Goal: Task Accomplishment & Management: Manage account settings

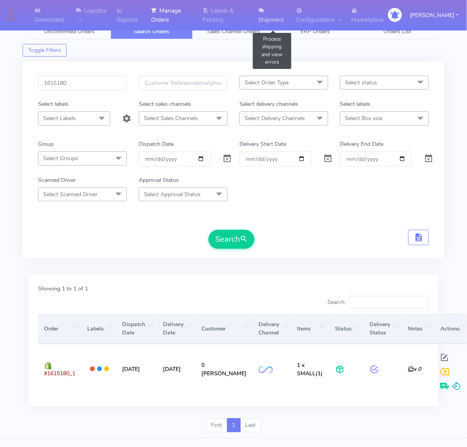
click at [278, 16] on link "Shipment" at bounding box center [272, 15] width 38 height 30
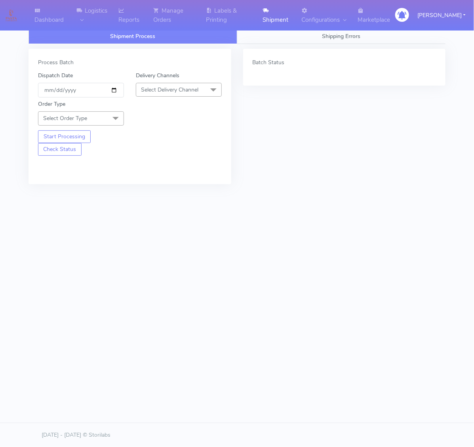
click at [84, 117] on span "Select Order Type" at bounding box center [65, 118] width 44 height 8
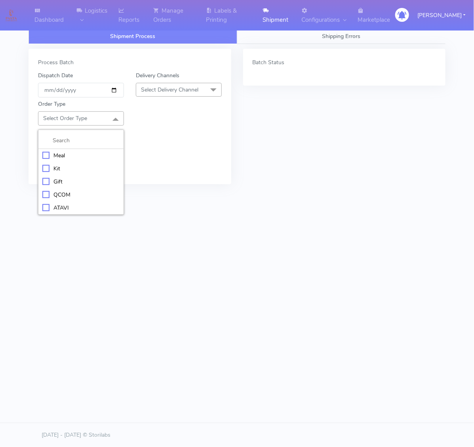
click at [44, 154] on div "Meal" at bounding box center [80, 155] width 77 height 8
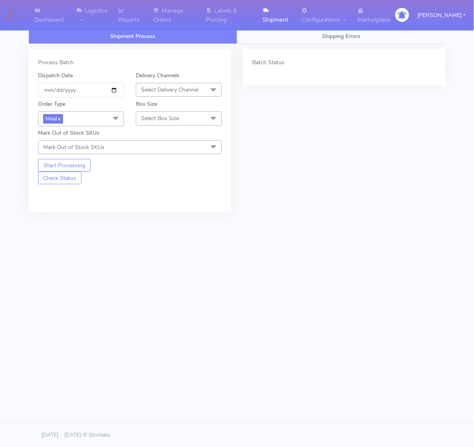
click at [162, 89] on span "Select Delivery Channel" at bounding box center [169, 90] width 57 height 8
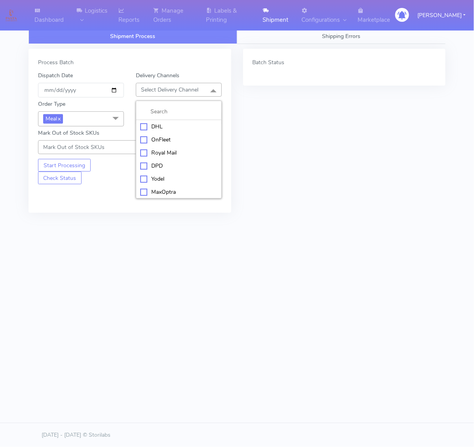
click at [149, 134] on li "OnFleet" at bounding box center [178, 139] width 85 height 13
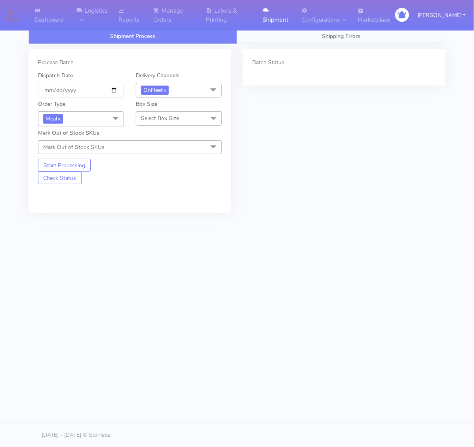
click at [152, 122] on span "Select Box Size" at bounding box center [160, 118] width 38 height 8
drag, startPoint x: 156, startPoint y: 153, endPoint x: 142, endPoint y: 108, distance: 47.2
click at [156, 153] on div "Small" at bounding box center [178, 155] width 77 height 8
click at [117, 86] on input "[DATE]" at bounding box center [81, 90] width 86 height 15
type input "[DATE]"
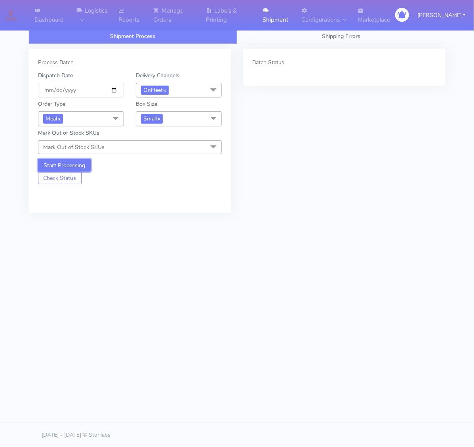
click at [77, 161] on button "Start Processing" at bounding box center [64, 165] width 53 height 13
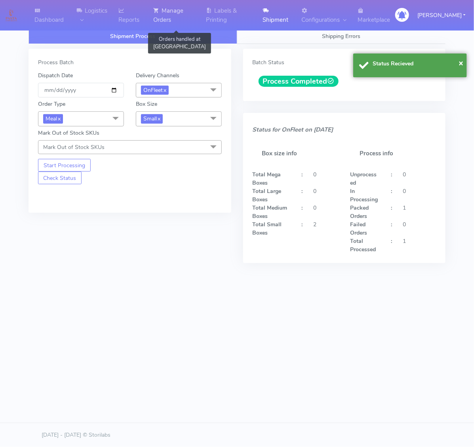
click at [190, 24] on link "Manage Orders" at bounding box center [175, 15] width 53 height 30
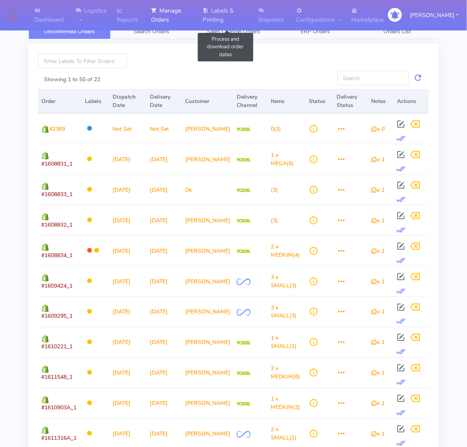
click at [224, 18] on link "Labels & Printing" at bounding box center [225, 15] width 55 height 30
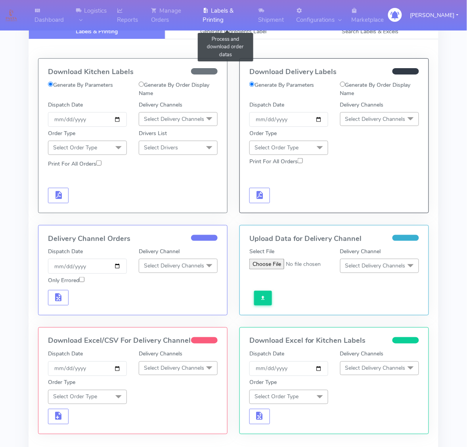
click at [253, 17] on link "Labels & Printing" at bounding box center [225, 15] width 55 height 30
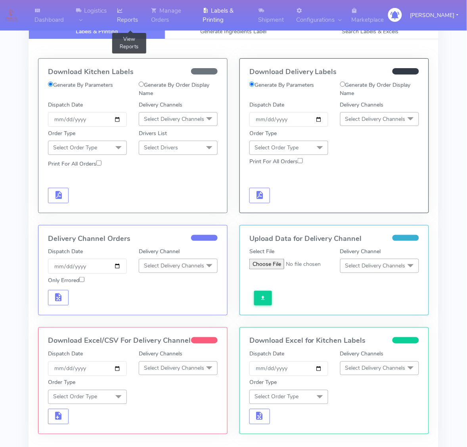
click at [123, 11] on icon at bounding box center [120, 11] width 6 height 8
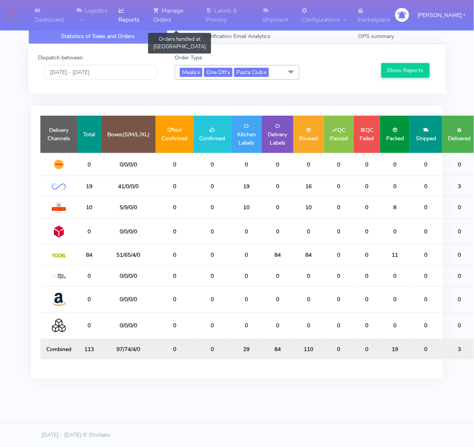
click at [182, 11] on link "Manage Orders" at bounding box center [175, 15] width 53 height 30
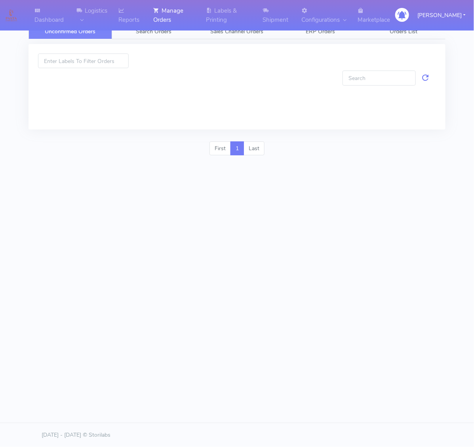
click at [162, 48] on div at bounding box center [237, 87] width 417 height 86
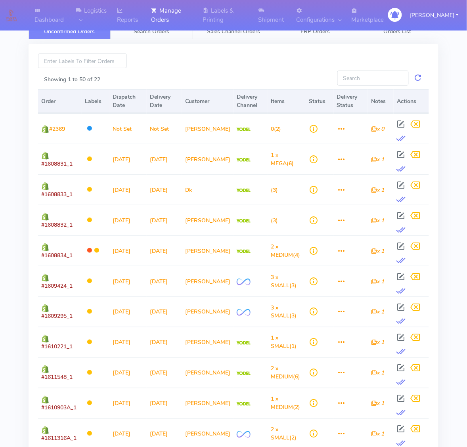
click at [154, 38] on link "Search Orders" at bounding box center [151, 31] width 82 height 15
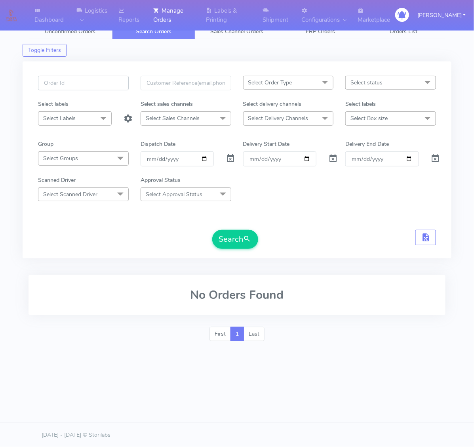
click at [99, 86] on input "text" at bounding box center [83, 83] width 91 height 15
paste input "#1615180A_1"
type input "#1615180A_1"
click at [227, 156] on span at bounding box center [231, 160] width 10 height 8
click at [243, 245] on button "Search" at bounding box center [235, 239] width 46 height 19
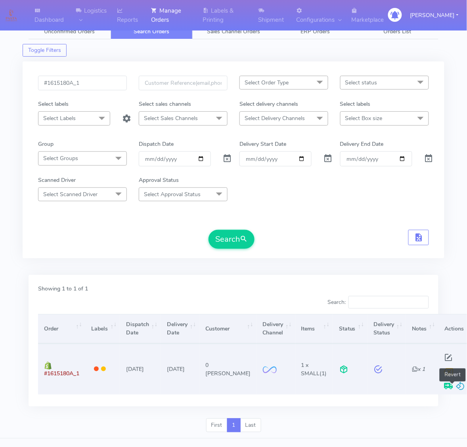
click at [455, 385] on span at bounding box center [460, 388] width 10 height 8
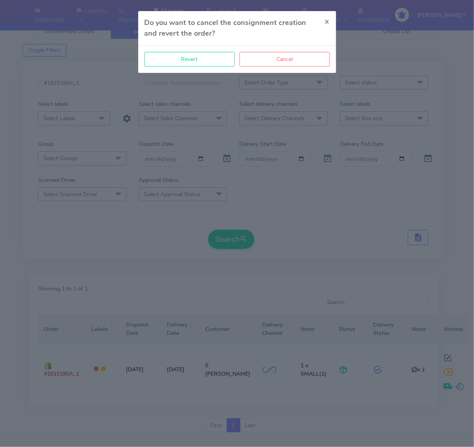
click at [203, 50] on div "Revert Cancel" at bounding box center [237, 59] width 198 height 27
click at [206, 58] on button "Revert" at bounding box center [190, 59] width 90 height 15
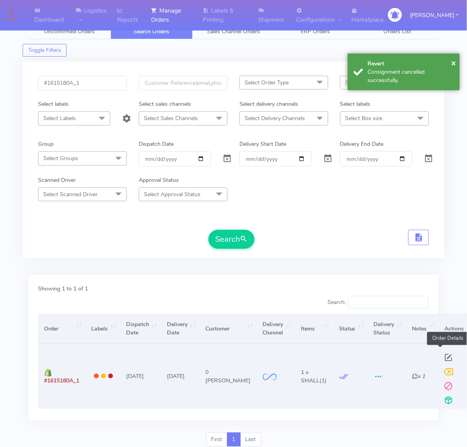
click at [441, 358] on span at bounding box center [448, 360] width 14 height 8
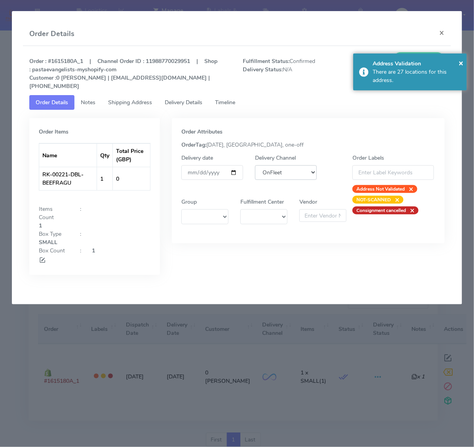
click at [270, 165] on select "DHL OnFleet Royal Mail DPD Yodel MaxOptra Amazon Collection" at bounding box center [286, 172] width 62 height 15
select select "5"
click at [255, 165] on select "DHL OnFleet Royal Mail DPD Yodel MaxOptra Amazon Collection" at bounding box center [286, 172] width 62 height 15
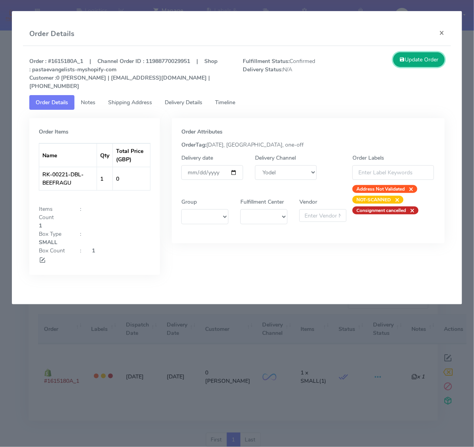
click at [419, 63] on button "Update Order" at bounding box center [418, 59] width 51 height 15
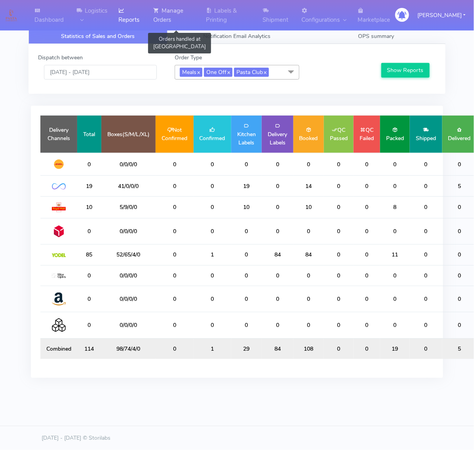
click at [199, 15] on link "Manage Orders" at bounding box center [175, 15] width 53 height 30
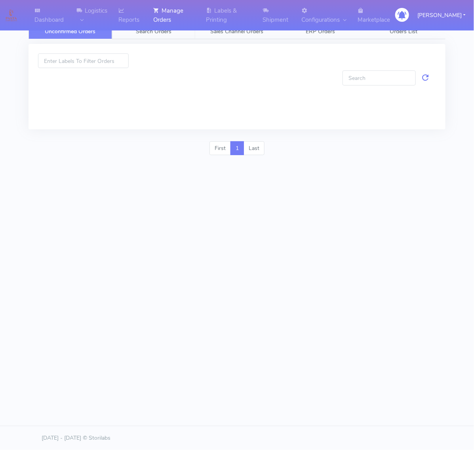
click at [177, 35] on link "Search Orders" at bounding box center [154, 31] width 84 height 15
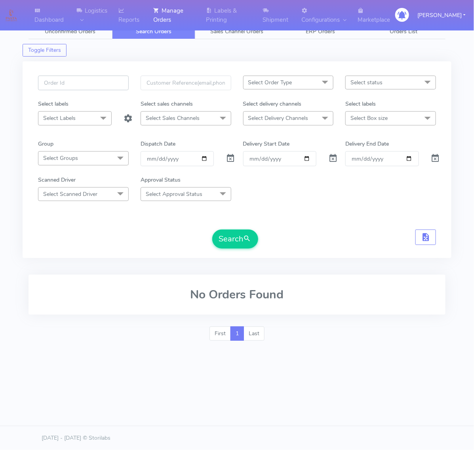
click at [122, 83] on input "text" at bounding box center [83, 83] width 91 height 15
type input "1611682"
click at [231, 157] on span at bounding box center [231, 160] width 10 height 8
click at [229, 235] on button "Search" at bounding box center [235, 239] width 46 height 19
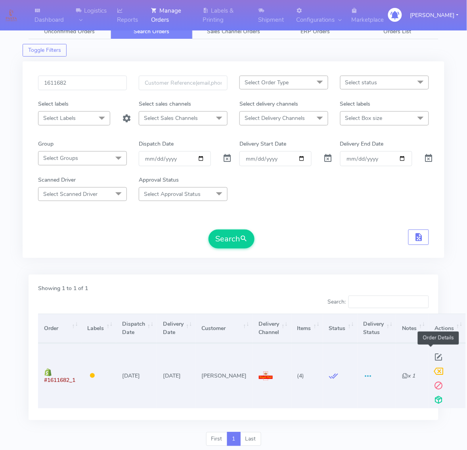
click at [431, 356] on span at bounding box center [438, 360] width 14 height 8
select select "3"
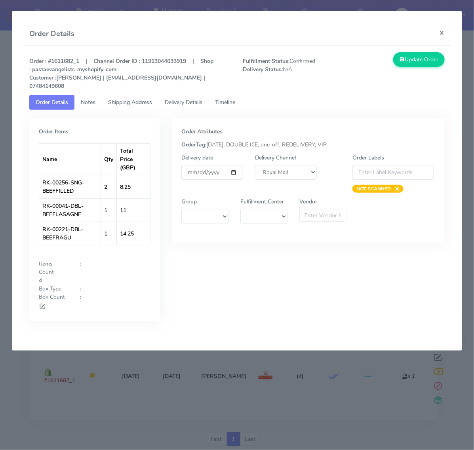
click at [107, 96] on link "Shipping Address" at bounding box center [130, 102] width 57 height 15
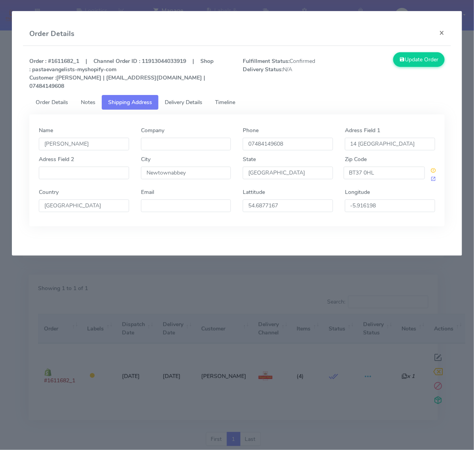
click at [92, 99] on span "Notes" at bounding box center [88, 103] width 15 height 8
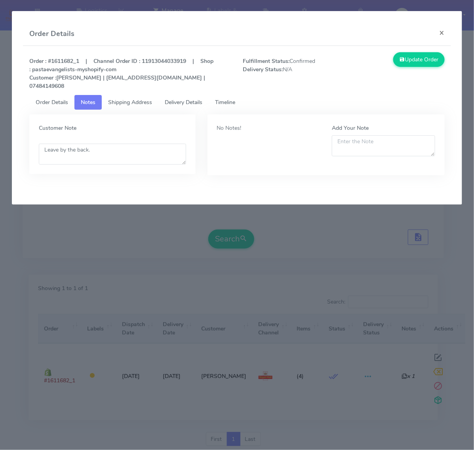
click at [136, 99] on span "Shipping Address" at bounding box center [130, 103] width 44 height 8
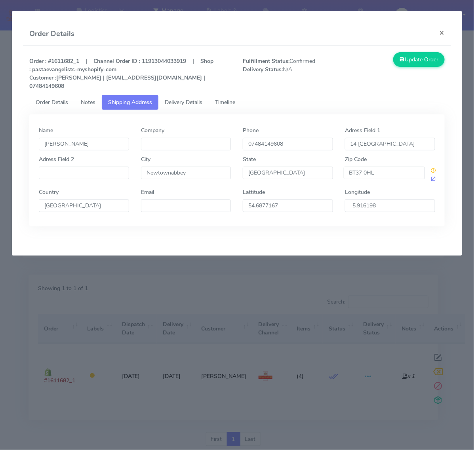
click at [190, 95] on link "Delivery Details" at bounding box center [183, 102] width 50 height 15
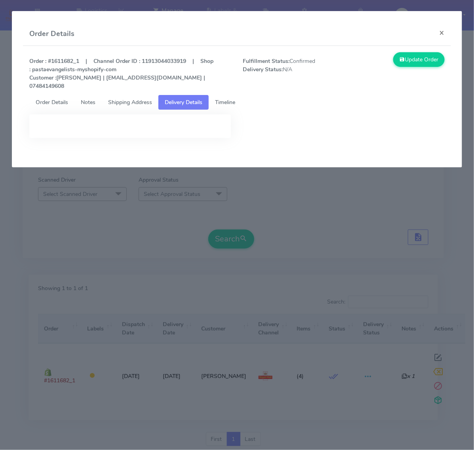
click at [226, 99] on span "Timeline" at bounding box center [225, 103] width 20 height 8
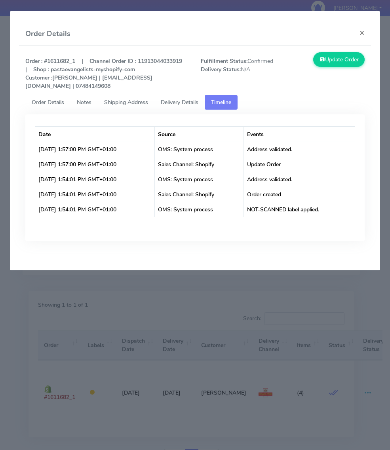
click at [58, 81] on p "Order : #1611682_1 | Channel Order ID : 11913044033919 | Shop : pastaevangelist…" at bounding box center [106, 73] width 175 height 33
drag, startPoint x: 54, startPoint y: 86, endPoint x: 145, endPoint y: 86, distance: 90.7
click at [145, 86] on strong "Order : #1611682_1 | Channel Order ID : 11913044033919 | Shop : pastaevangelist…" at bounding box center [106, 73] width 162 height 32
copy strong "Patrick Jones | paddyjones@me.com"
